Goal: Information Seeking & Learning: Learn about a topic

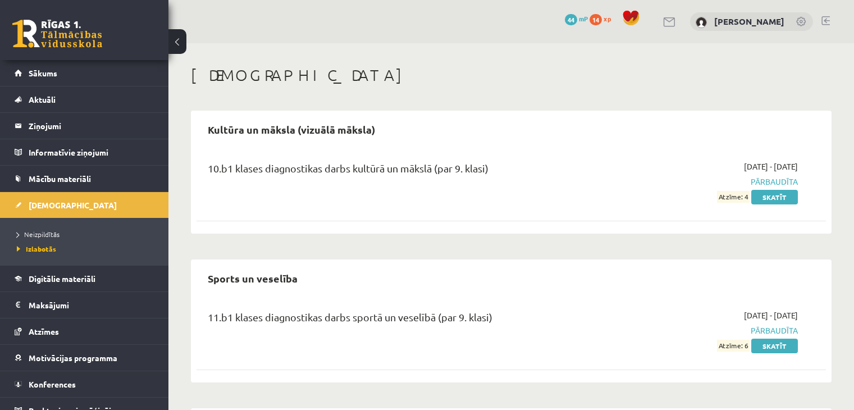
scroll to position [370, 0]
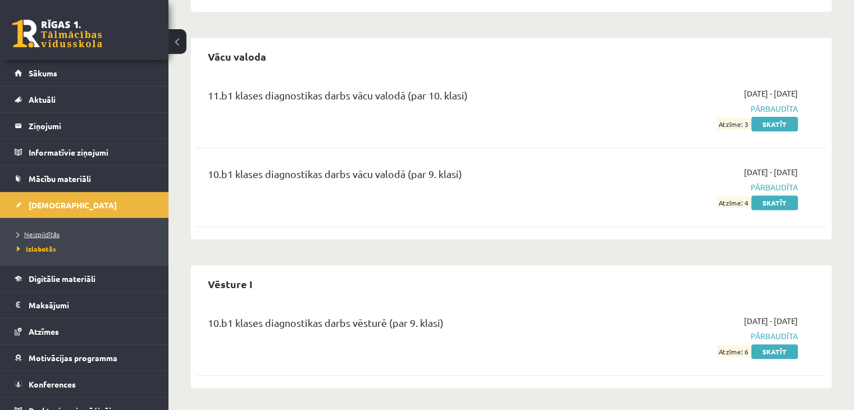
click at [56, 233] on span "Neizpildītās" at bounding box center [38, 234] width 43 height 9
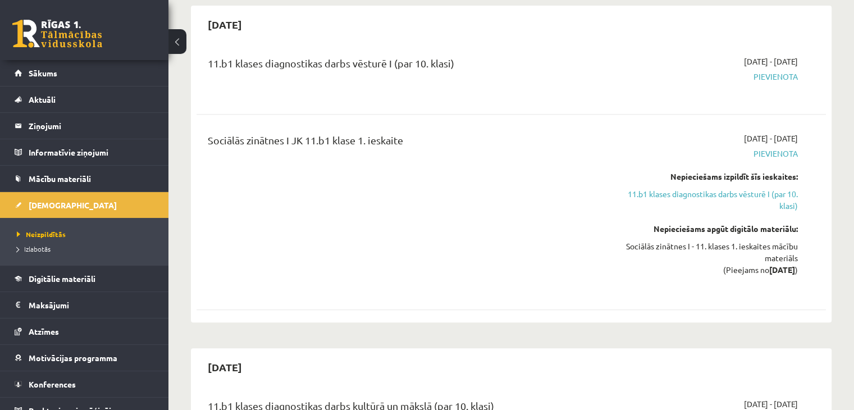
scroll to position [427, 0]
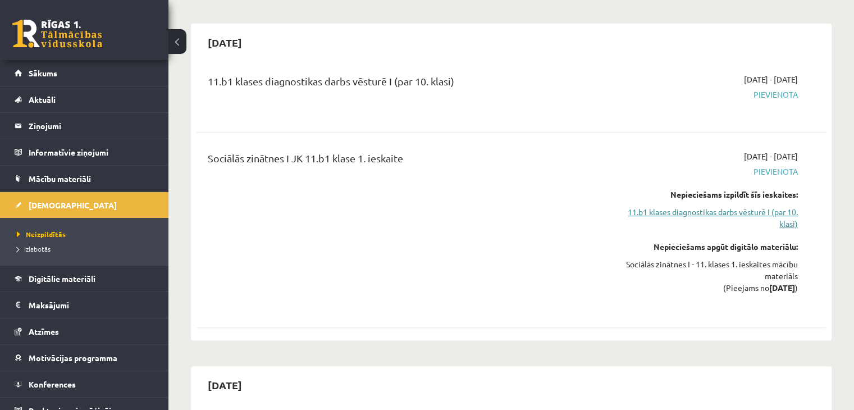
click at [732, 213] on link "11.b1 klases diagnostikas darbs vēsturē I (par 10. klasi)" at bounding box center [704, 218] width 185 height 24
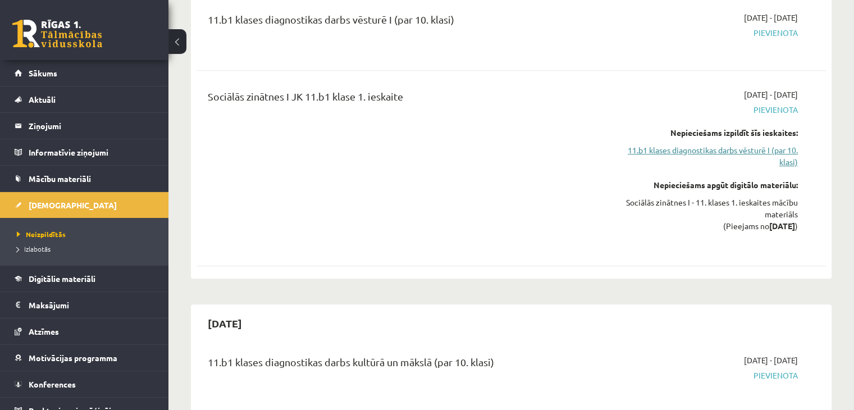
click at [734, 149] on link "11.b1 klases diagnostikas darbs vēsturē I (par 10. klasi)" at bounding box center [704, 156] width 185 height 24
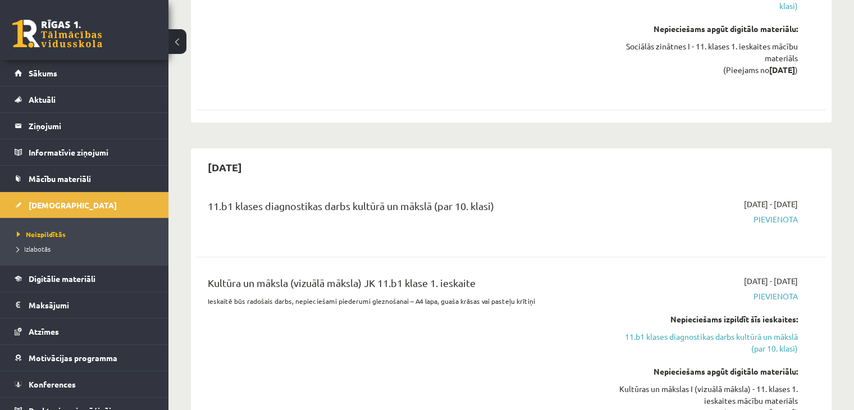
scroll to position [713, 0]
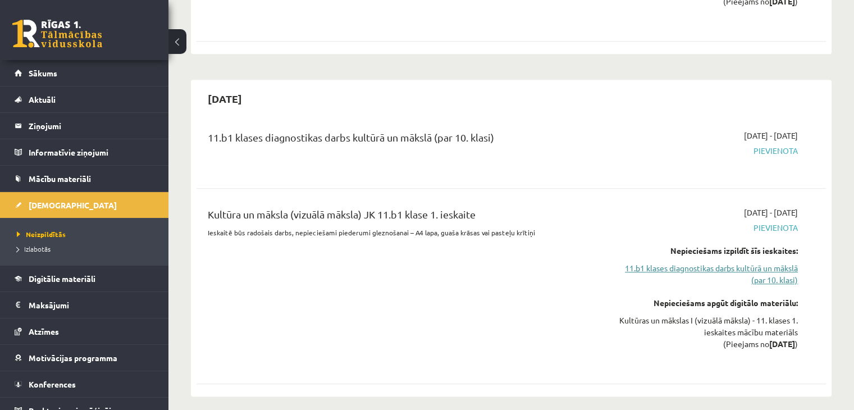
click at [757, 272] on link "11.b1 klases diagnostikas darbs kultūrā un mākslā (par 10. klasi)" at bounding box center [704, 274] width 185 height 24
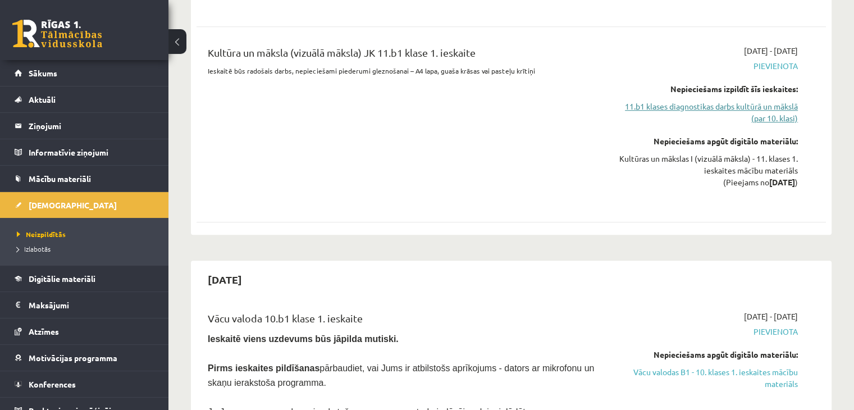
scroll to position [943, 0]
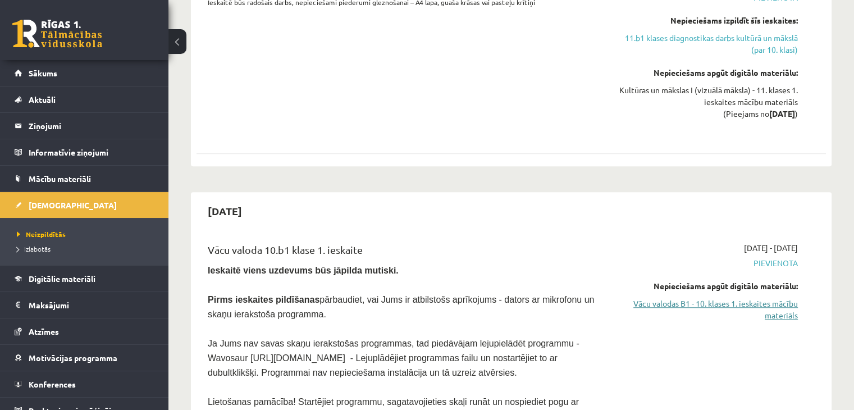
click at [710, 308] on link "Vācu valodas B1 - 10. klases 1. ieskaites mācību materiāls" at bounding box center [704, 309] width 185 height 24
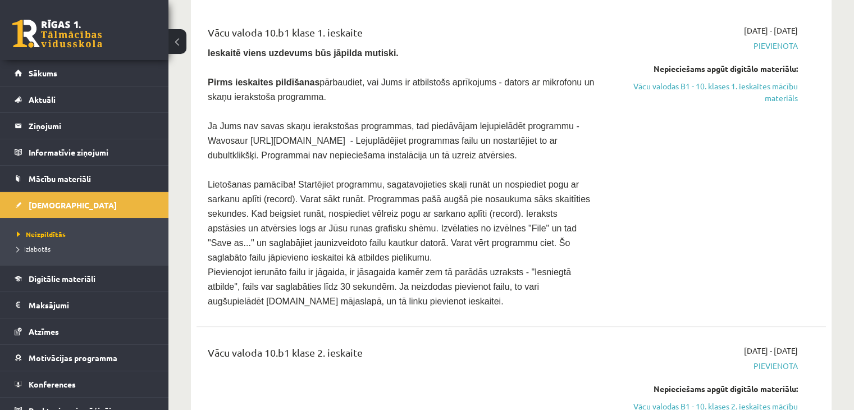
scroll to position [1223, 0]
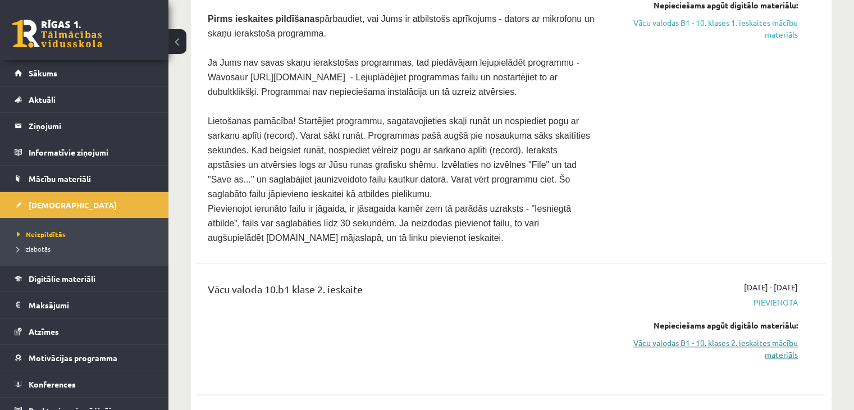
click at [645, 337] on link "Vācu valodas B1 - 10. klases 2. ieskaites mācību materiāls" at bounding box center [704, 349] width 185 height 24
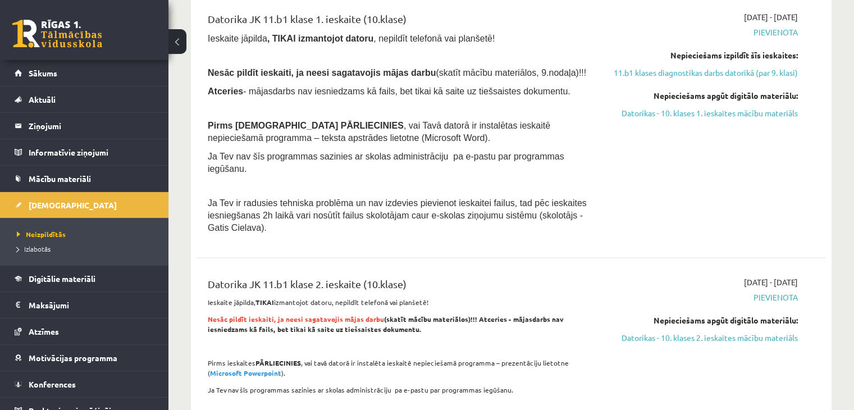
scroll to position [2121, 0]
click at [710, 106] on link "Datorikas - 10. klases 1. ieskaites mācību materiāls" at bounding box center [704, 112] width 185 height 12
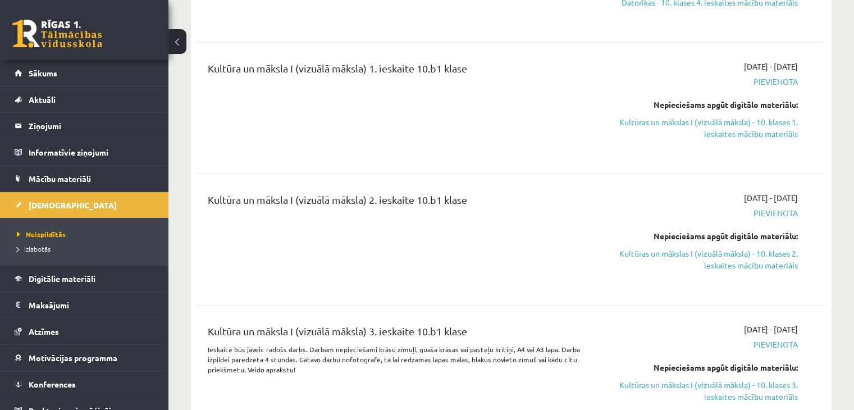
scroll to position [2795, 0]
